Goal: Task Accomplishment & Management: Complete application form

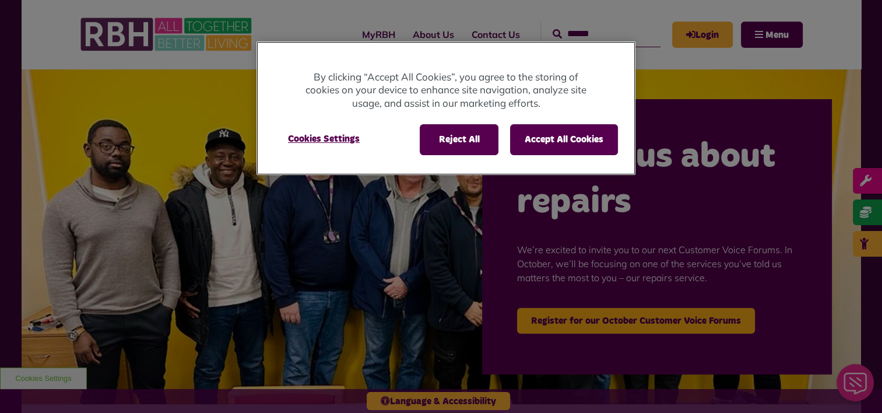
click at [463, 156] on div "Reject All Accept All Cookies Cookies Settings" at bounding box center [445, 144] width 379 height 59
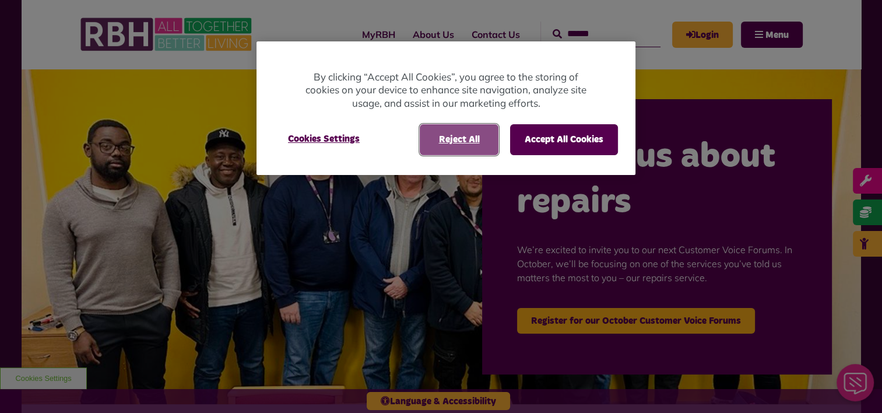
click at [462, 140] on button "Reject All" at bounding box center [459, 139] width 79 height 30
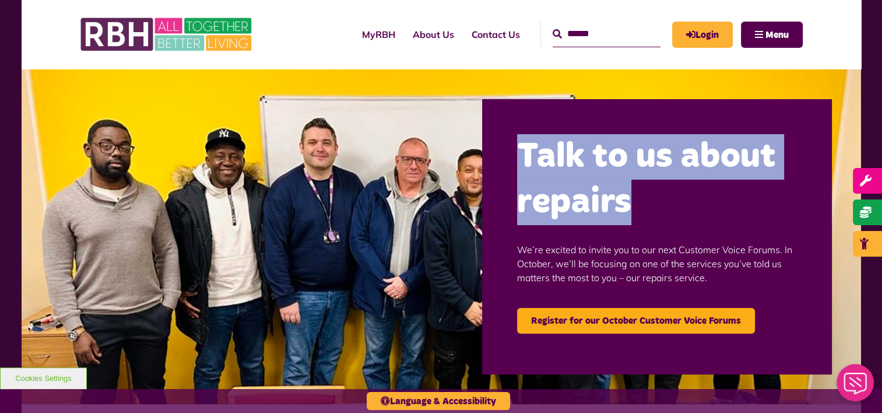
drag, startPoint x: 521, startPoint y: 147, endPoint x: 643, endPoint y: 210, distance: 137.6
click at [643, 210] on h2 "Talk to us about repairs" at bounding box center [657, 179] width 280 height 91
click at [644, 210] on h2 "Talk to us about repairs" at bounding box center [657, 179] width 280 height 91
click at [632, 209] on h2 "Talk to us about repairs" at bounding box center [657, 179] width 280 height 91
drag, startPoint x: 643, startPoint y: 219, endPoint x: 515, endPoint y: 150, distance: 145.5
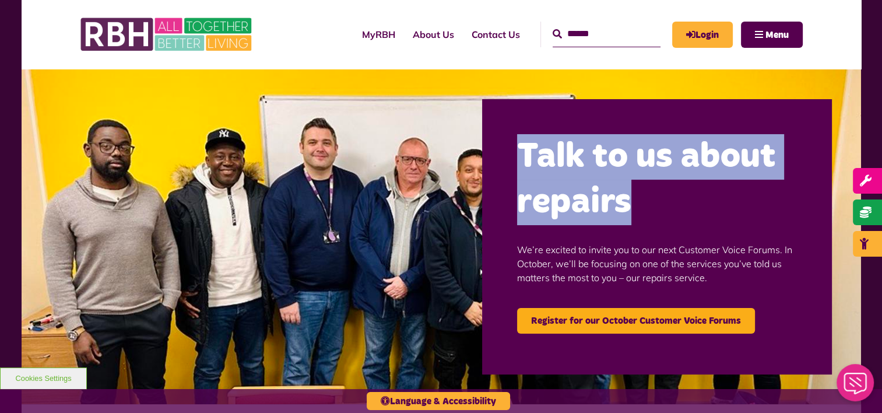
click at [515, 150] on div "Talk to us about repairs We’re excited to invite you to our next Customer Voice…" at bounding box center [657, 236] width 350 height 275
click at [515, 163] on div "Talk to us about repairs We’re excited to invite you to our next Customer Voice…" at bounding box center [657, 236] width 350 height 275
drag, startPoint x: 513, startPoint y: 149, endPoint x: 659, endPoint y: 215, distance: 159.9
click at [659, 215] on div "Talk to us about repairs We’re excited to invite you to our next Customer Voice…" at bounding box center [657, 236] width 350 height 275
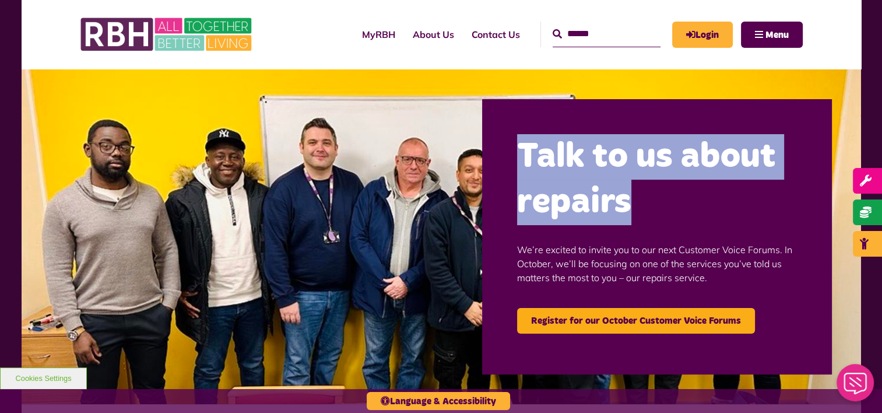
drag, startPoint x: 659, startPoint y: 215, endPoint x: 634, endPoint y: 212, distance: 24.7
click at [631, 212] on h2 "Talk to us about repairs" at bounding box center [657, 179] width 280 height 91
click at [641, 213] on h2 "Talk to us about repairs" at bounding box center [657, 179] width 280 height 91
drag, startPoint x: 650, startPoint y: 212, endPoint x: 523, endPoint y: 152, distance: 140.0
click at [523, 152] on h2 "Talk to us about repairs" at bounding box center [657, 179] width 280 height 91
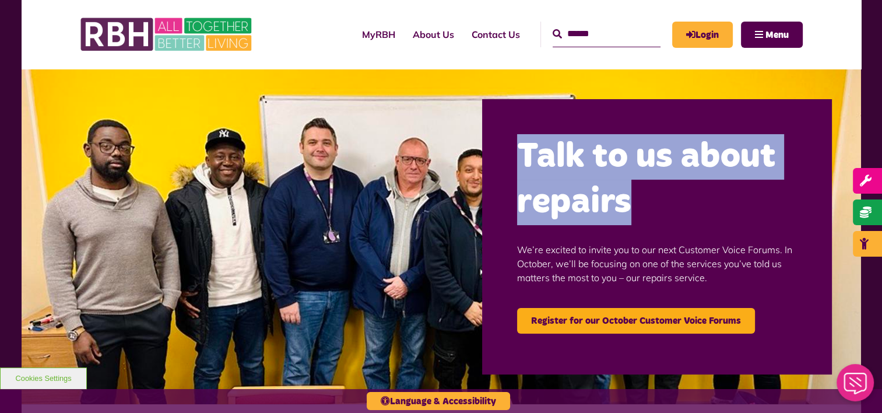
drag, startPoint x: 523, startPoint y: 152, endPoint x: 518, endPoint y: 152, distance: 5.9
click at [519, 150] on h2 "Talk to us about repairs" at bounding box center [657, 179] width 280 height 91
click at [512, 162] on div "Talk to us about repairs We’re excited to invite you to our next Customer Voice…" at bounding box center [657, 236] width 350 height 275
drag, startPoint x: 511, startPoint y: 148, endPoint x: 653, endPoint y: 205, distance: 153.3
click at [653, 205] on div "Talk to us about repairs We’re excited to invite you to our next Customer Voice…" at bounding box center [657, 236] width 350 height 275
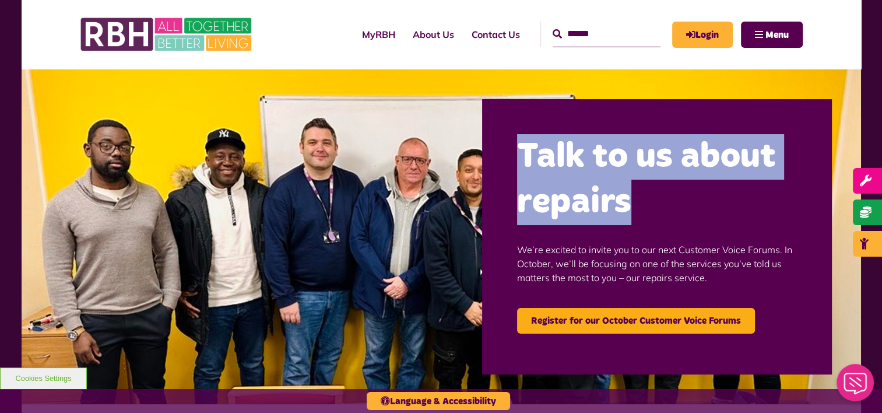
drag, startPoint x: 653, startPoint y: 205, endPoint x: 610, endPoint y: 217, distance: 44.3
click at [610, 217] on h2 "Talk to us about repairs" at bounding box center [657, 179] width 280 height 91
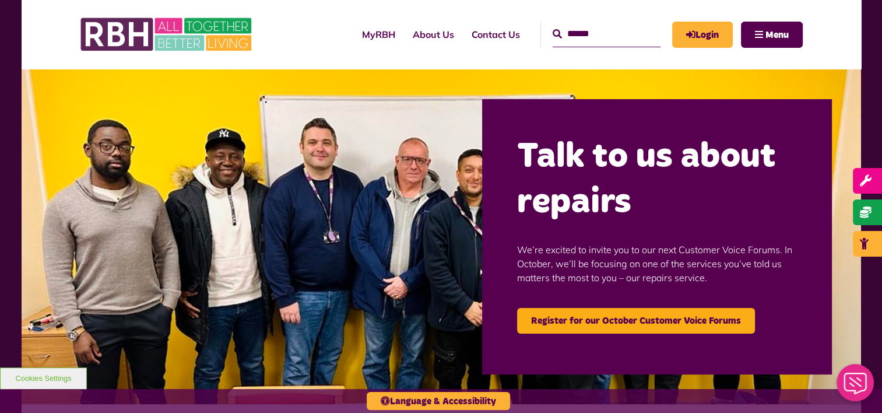
click at [595, 231] on p "We’re excited to invite you to our next Customer Voice Forums. In October, we’l…" at bounding box center [657, 263] width 280 height 77
drag, startPoint x: 562, startPoint y: 264, endPoint x: 673, endPoint y: 262, distance: 111.3
click at [673, 262] on p "We’re excited to invite you to our next Customer Voice Forums. In October, we’l…" at bounding box center [657, 263] width 280 height 77
drag, startPoint x: 673, startPoint y: 262, endPoint x: 600, endPoint y: 271, distance: 73.4
click at [600, 271] on p "We’re excited to invite you to our next Customer Voice Forums. In October, we’l…" at bounding box center [657, 263] width 280 height 77
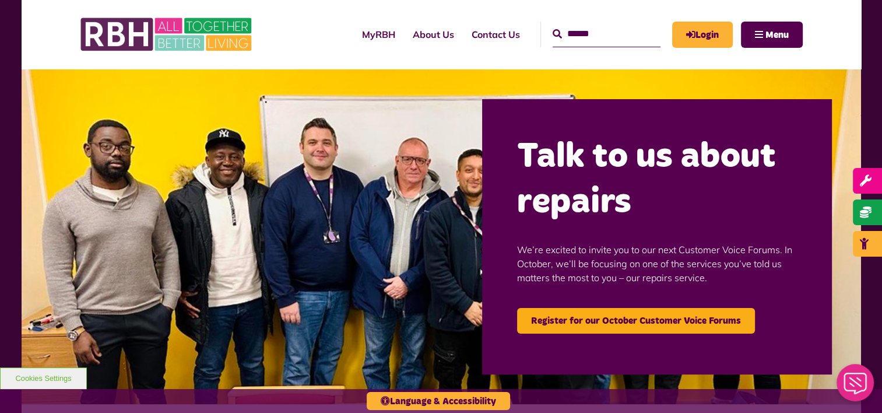
click at [583, 276] on p "We’re excited to invite you to our next Customer Voice Forums. In October, we’l…" at bounding box center [657, 263] width 280 height 77
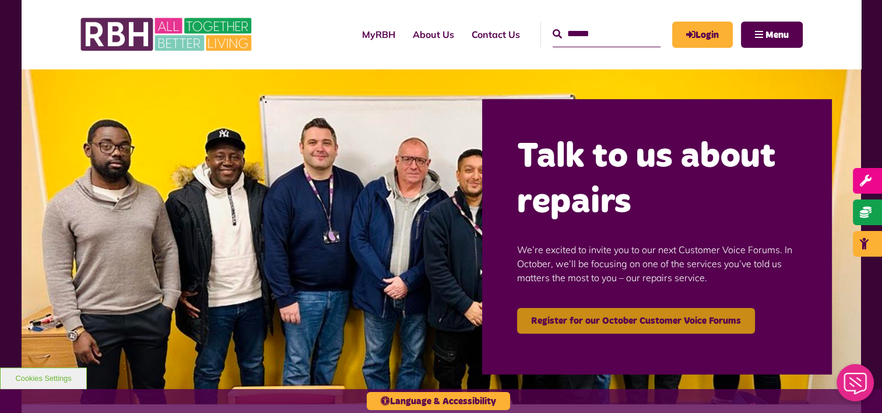
click at [632, 320] on link "Register for our October Customer Voice Forums" at bounding box center [636, 321] width 238 height 26
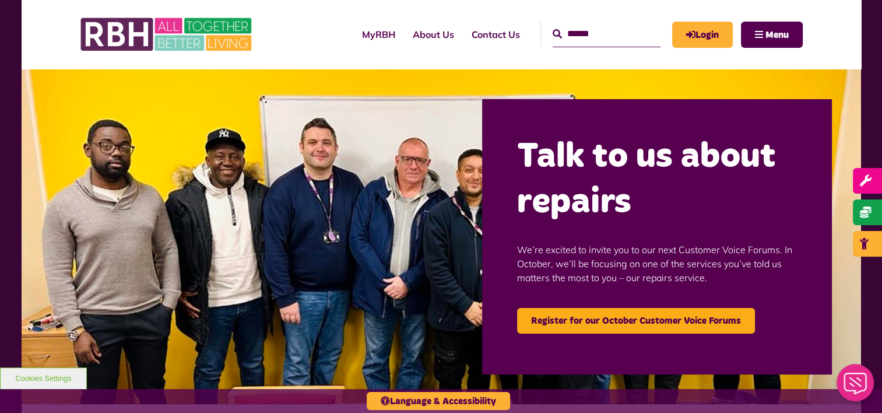
click at [532, 184] on h2 "Talk to us about repairs" at bounding box center [657, 179] width 280 height 91
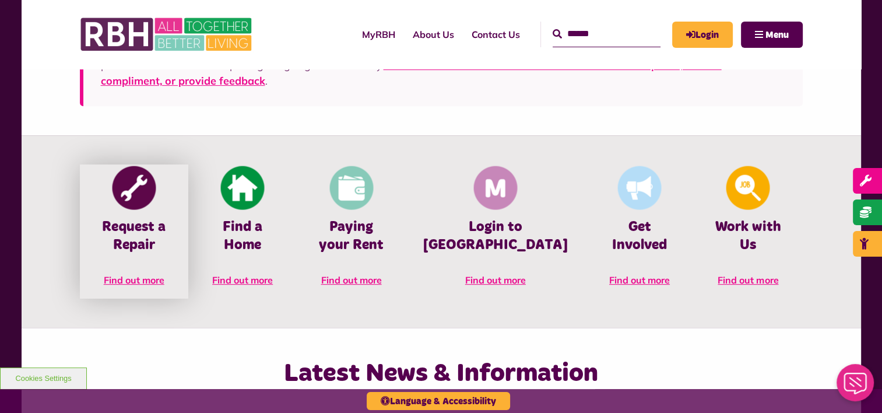
scroll to position [466, 0]
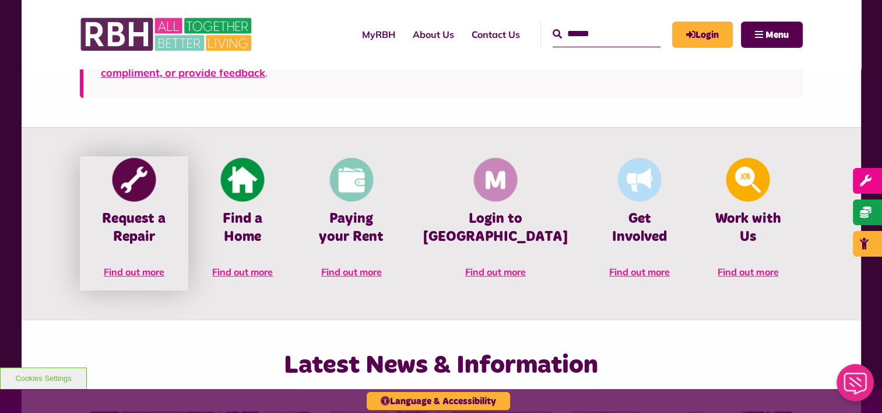
click at [129, 270] on span "Find out more" at bounding box center [134, 272] width 61 height 12
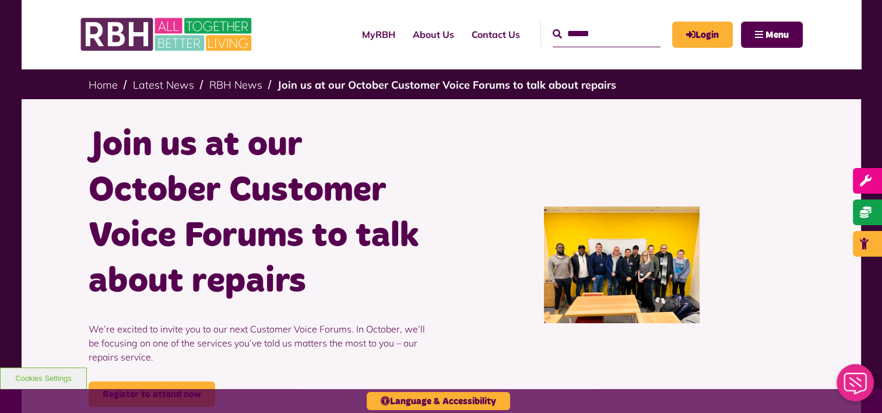
click at [499, 259] on div at bounding box center [621, 264] width 361 height 284
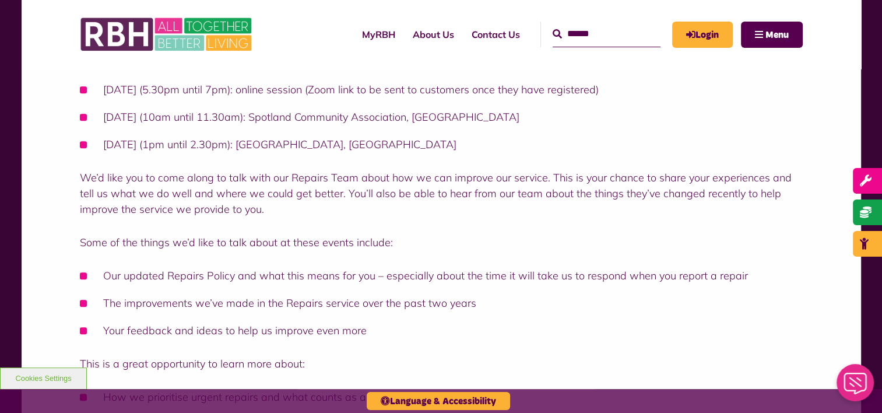
scroll to position [699, 0]
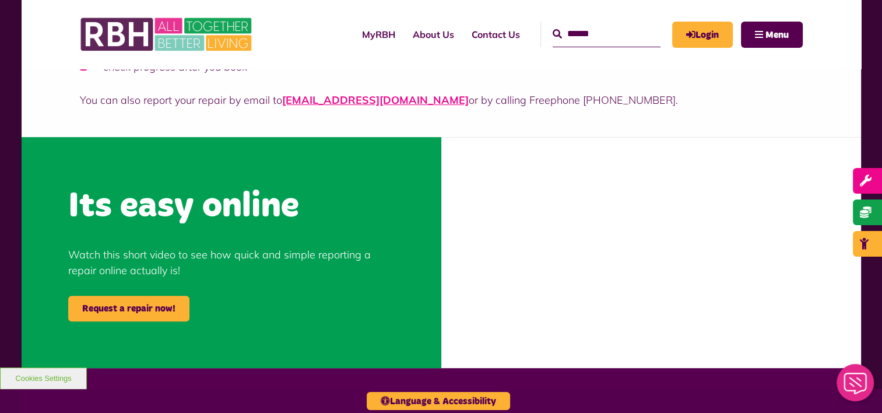
scroll to position [466, 0]
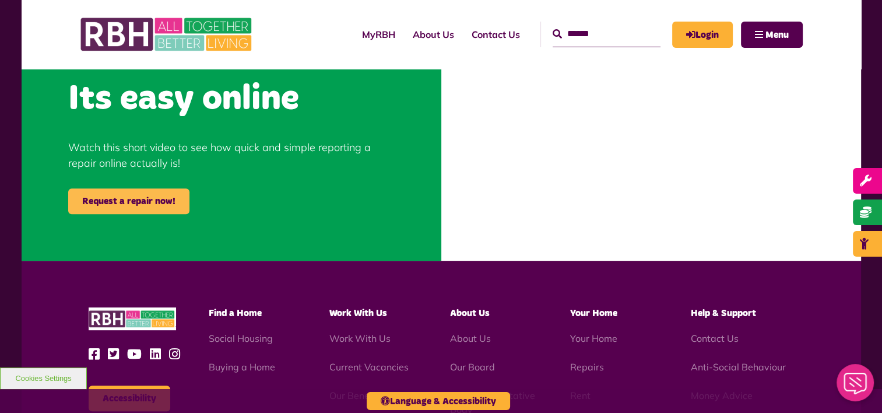
click at [133, 199] on link "Request a repair now!" at bounding box center [128, 201] width 121 height 26
